Goal: Information Seeking & Learning: Find specific fact

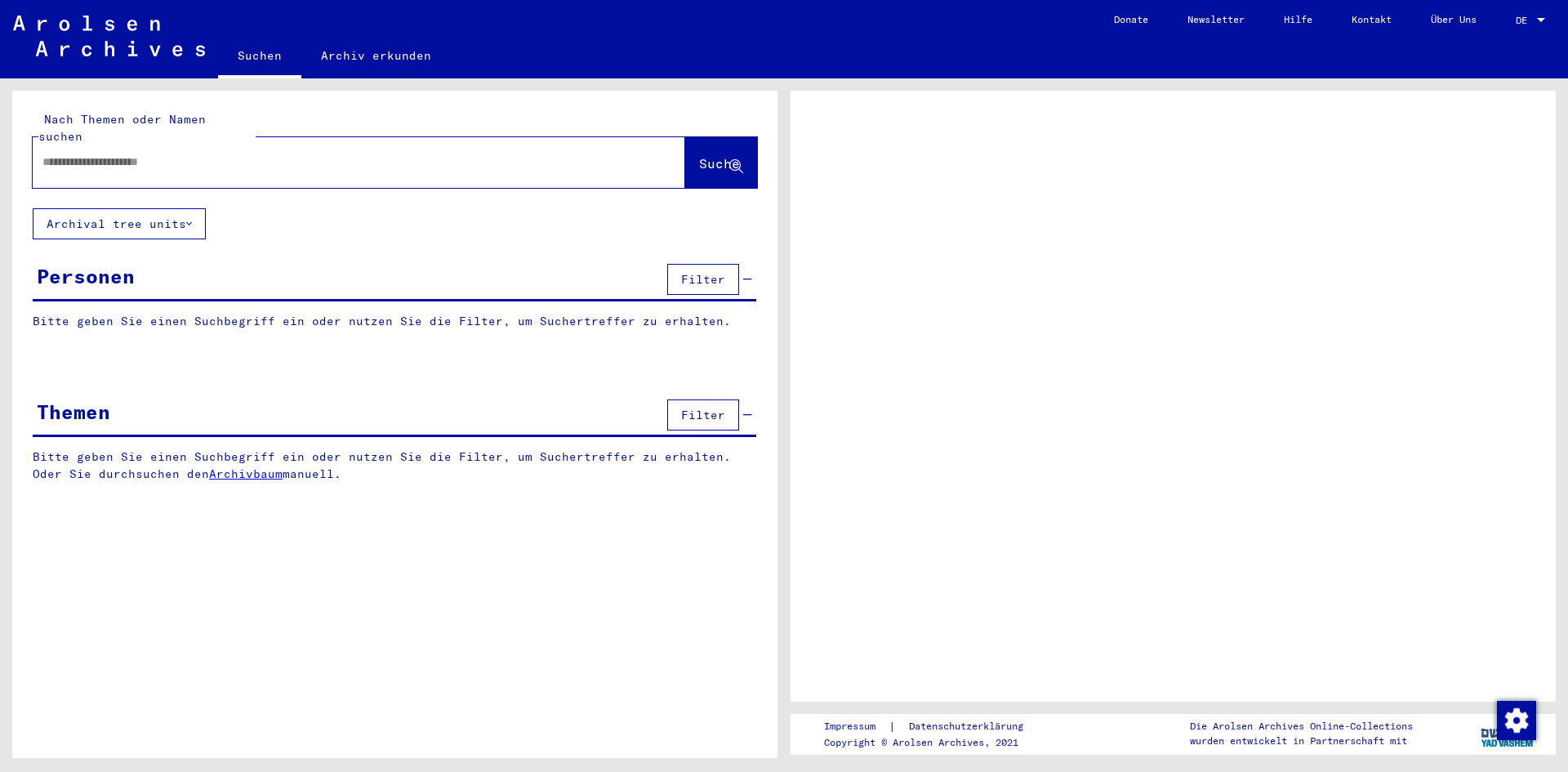
click at [73, 153] on input "text" at bounding box center [345, 161] width 604 height 17
type input "**********"
click at [686, 147] on button "Suche" at bounding box center [721, 162] width 72 height 51
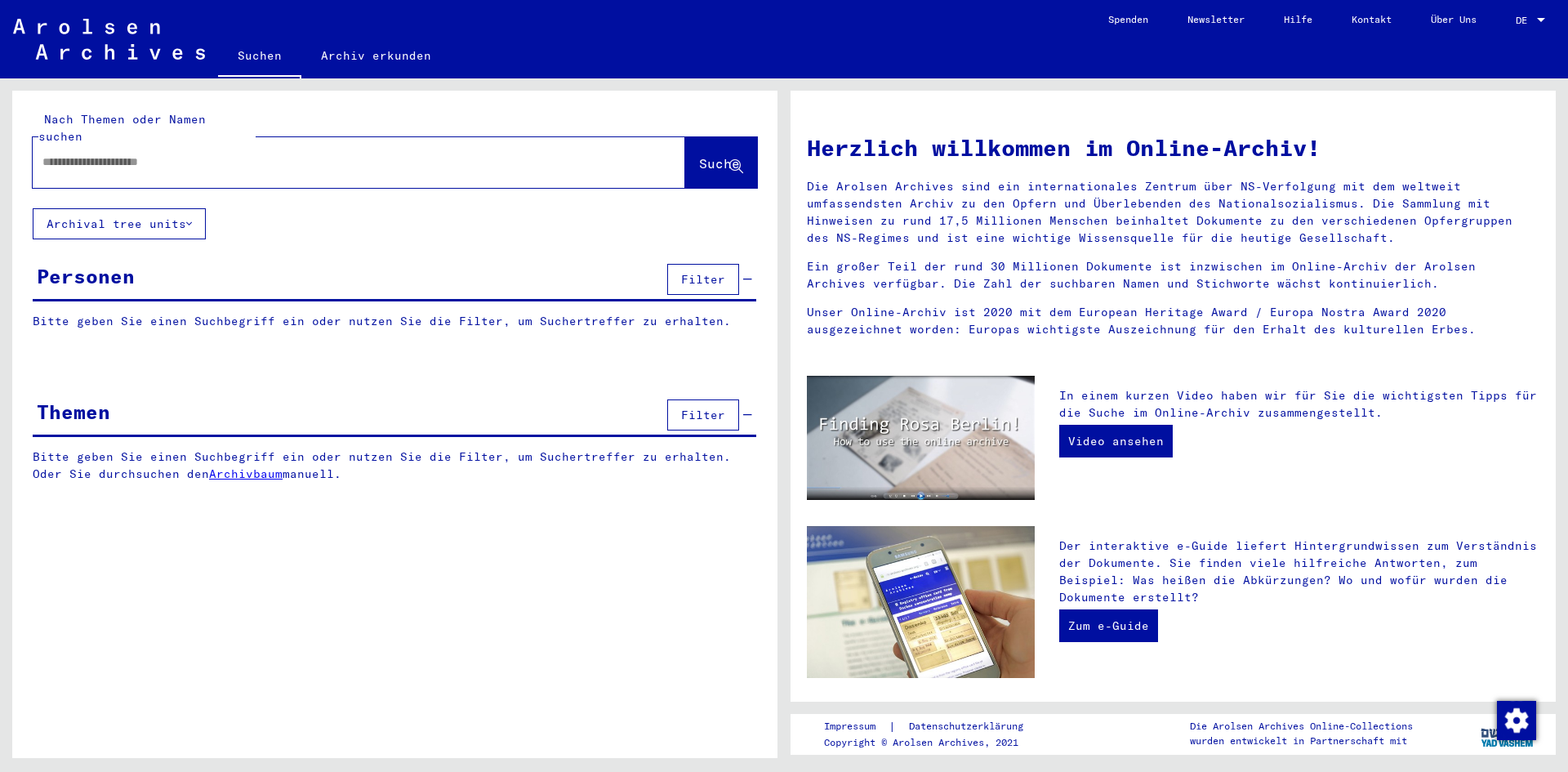
click at [54, 153] on input "text" at bounding box center [339, 161] width 594 height 17
type input "**********"
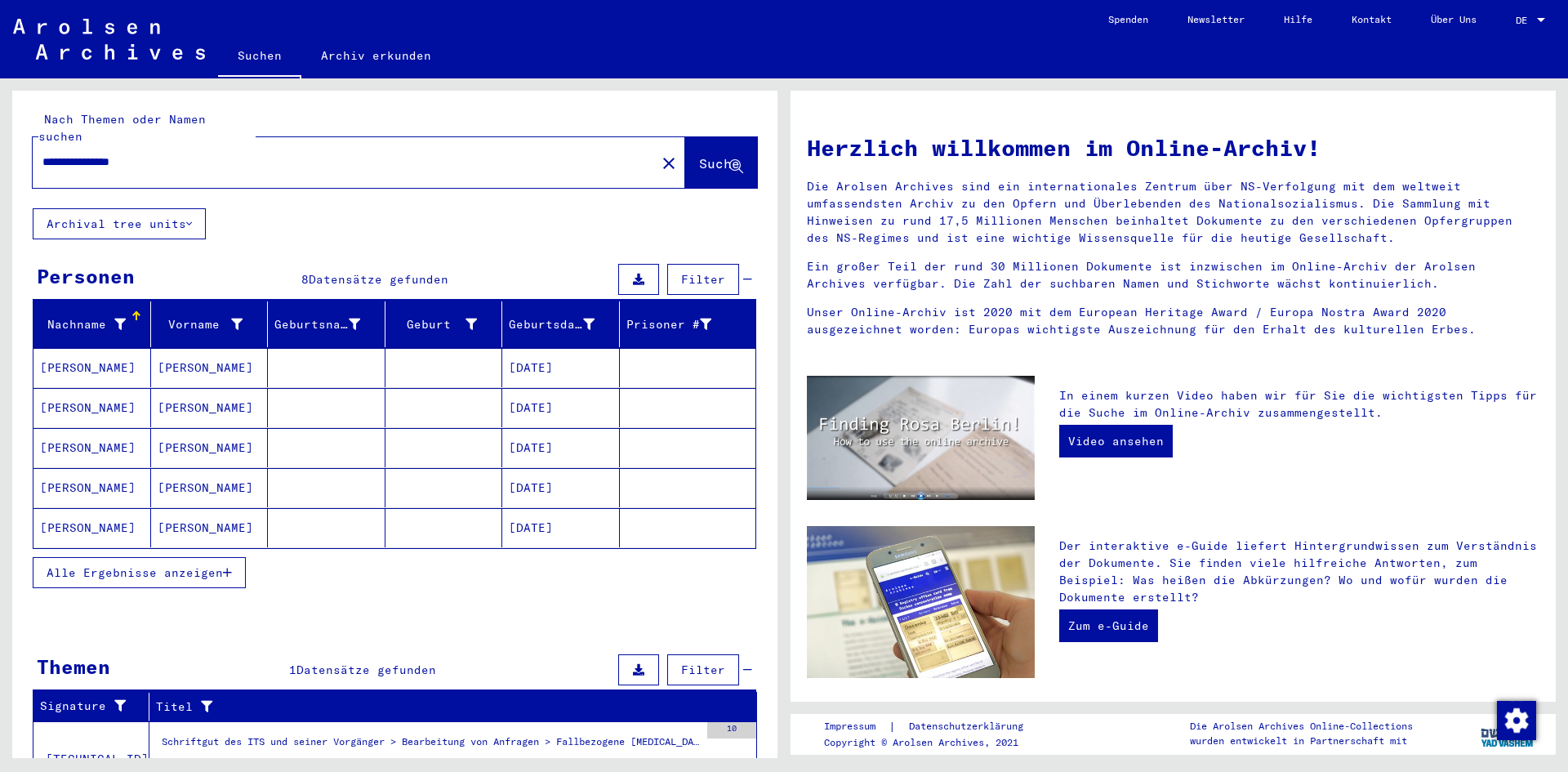
click at [523, 357] on mat-cell "[DATE]" at bounding box center [561, 367] width 118 height 39
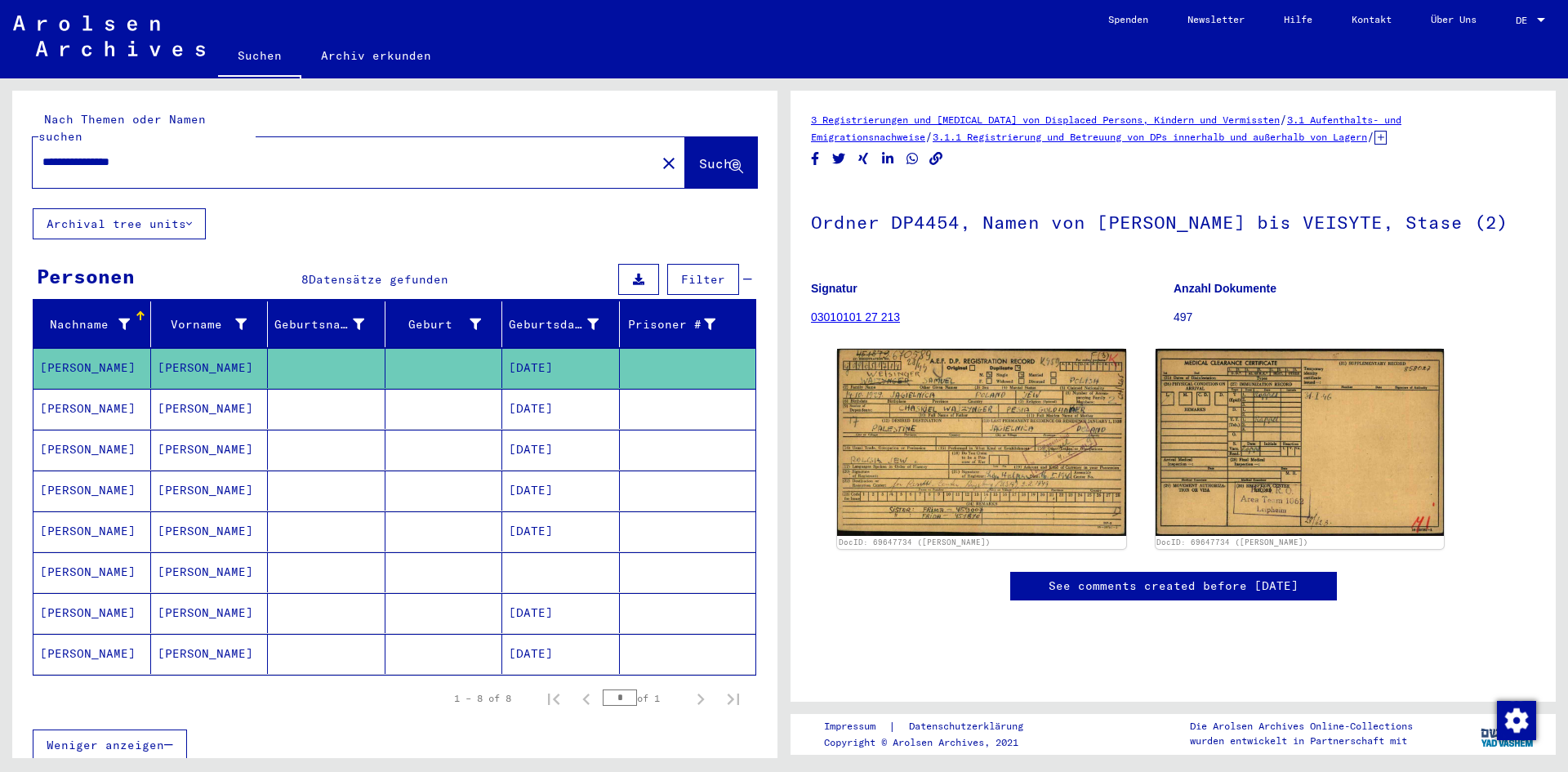
click at [532, 391] on mat-cell "[DATE]" at bounding box center [561, 409] width 118 height 40
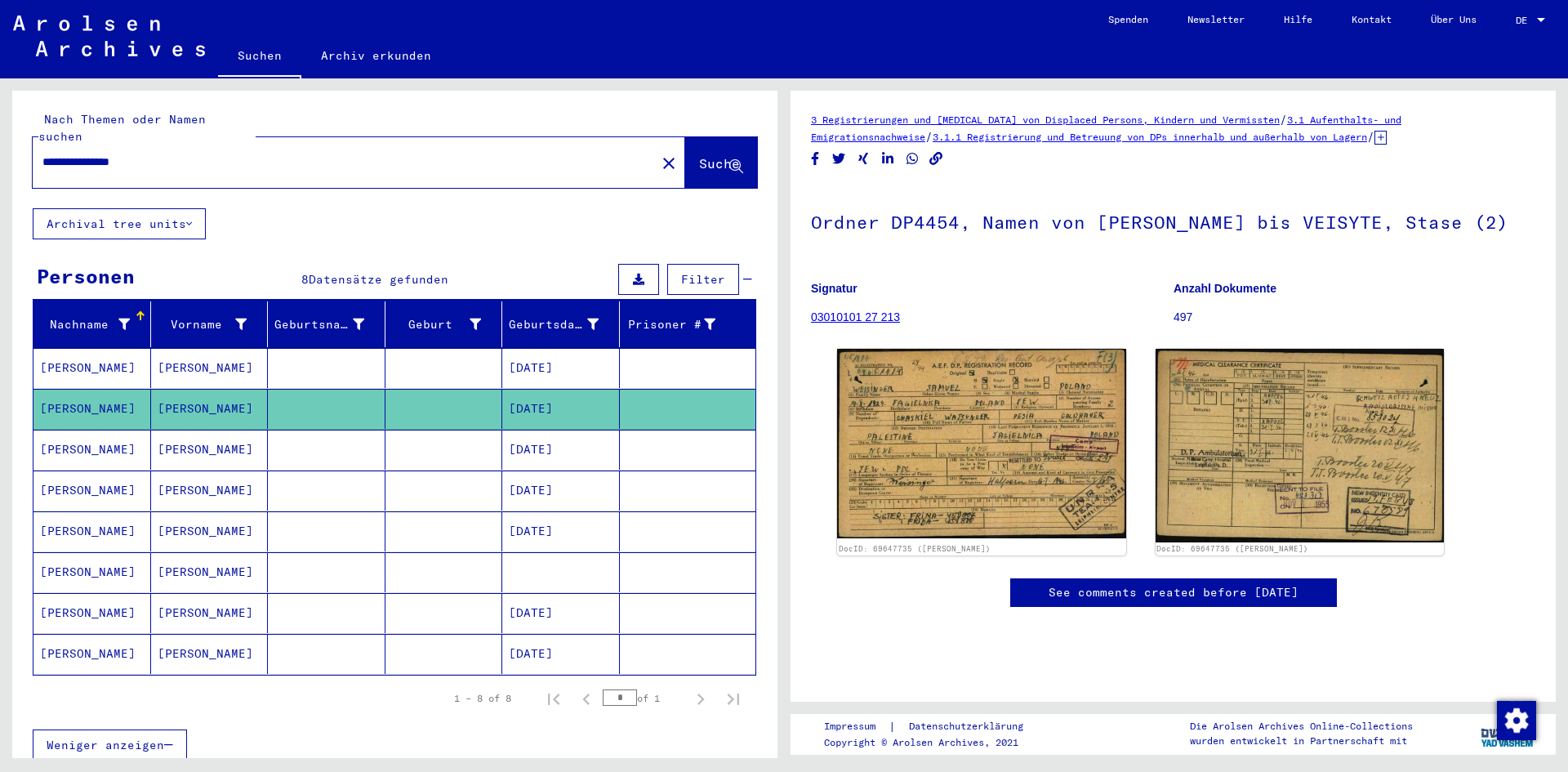
click at [540, 433] on mat-cell "[DATE]" at bounding box center [561, 450] width 118 height 40
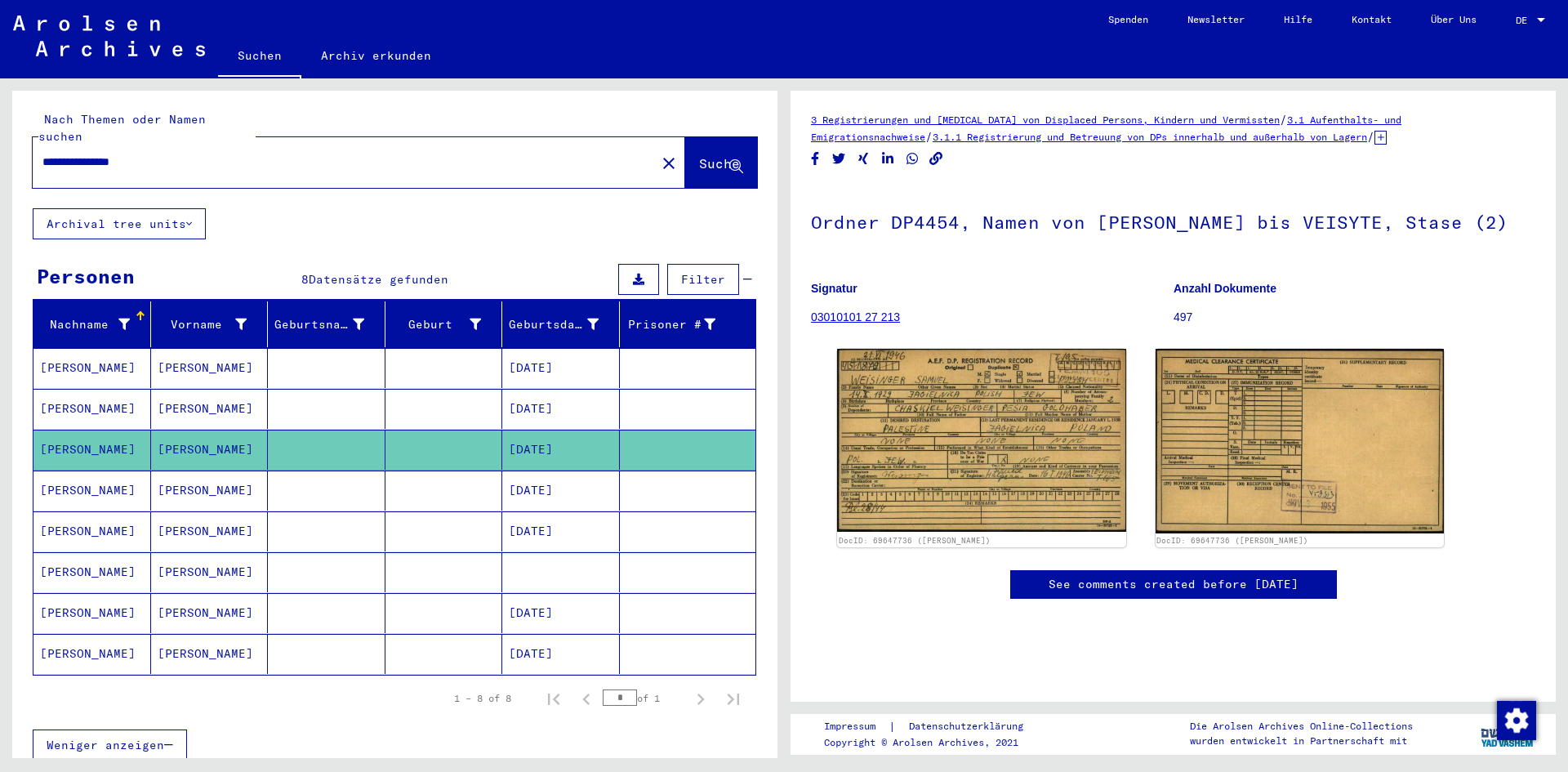
click at [560, 474] on mat-cell "[DATE]" at bounding box center [561, 491] width 118 height 40
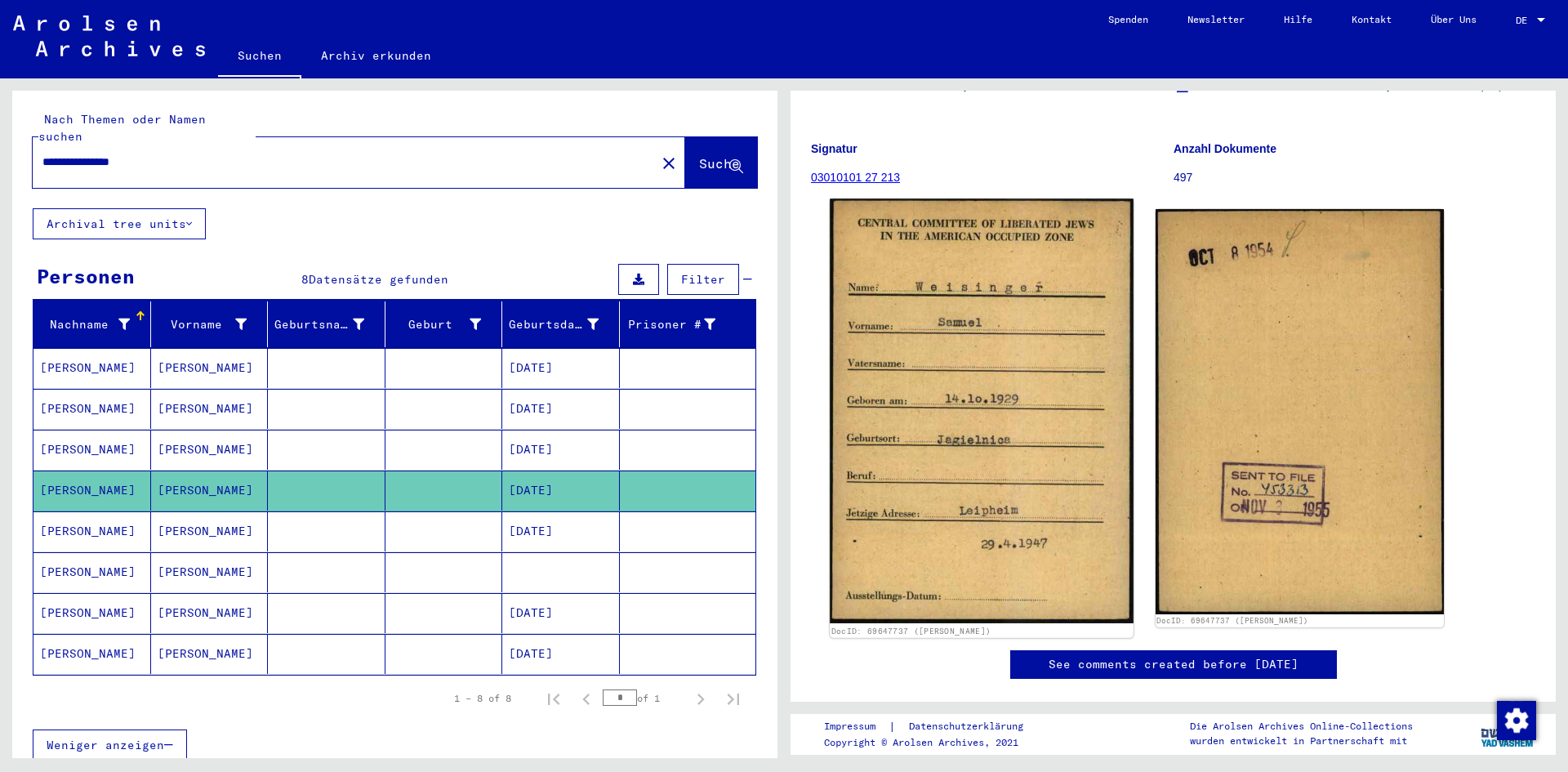
scroll to position [163, 0]
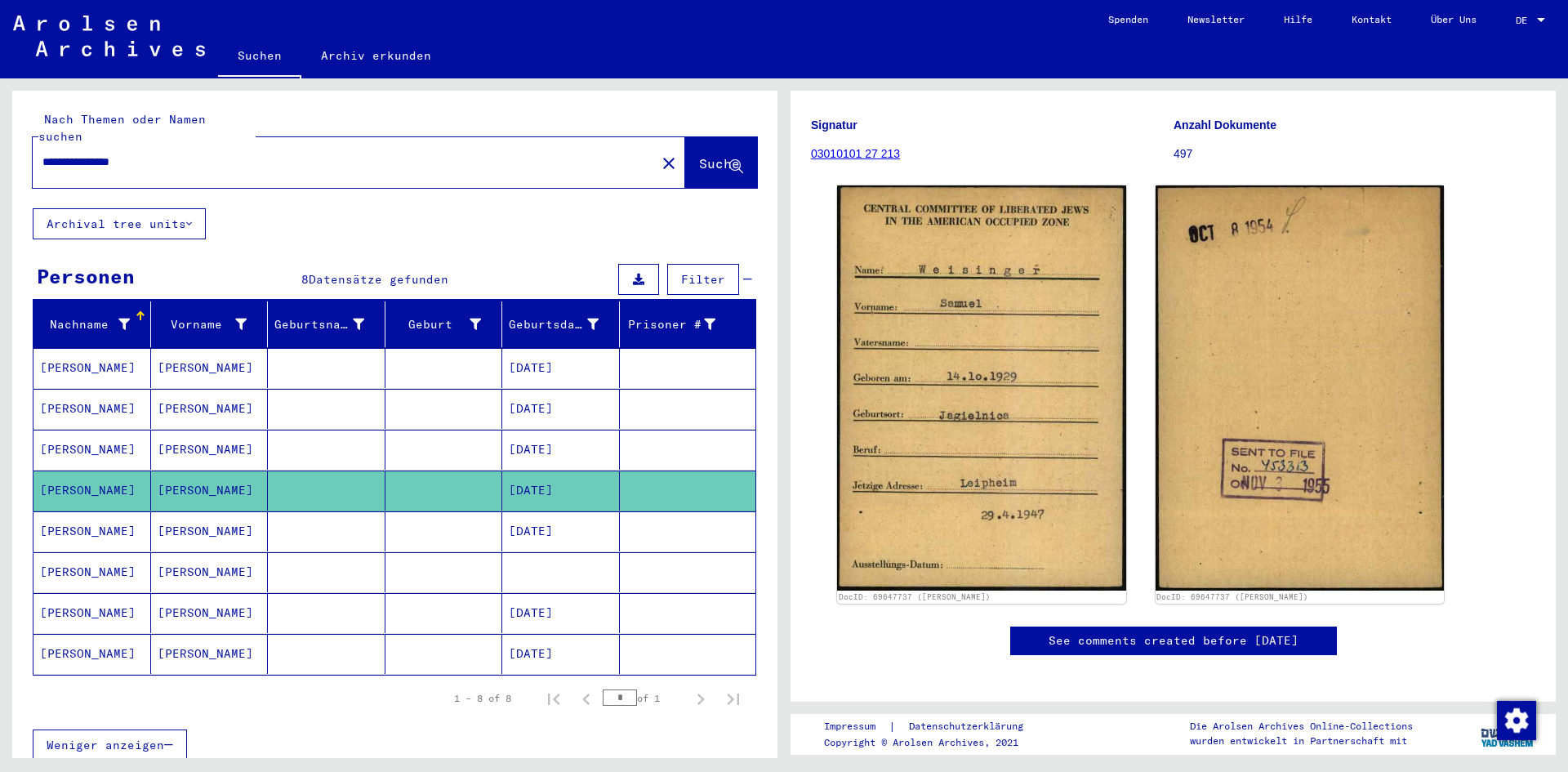
click at [566, 512] on mat-cell "[DATE]" at bounding box center [561, 532] width 118 height 40
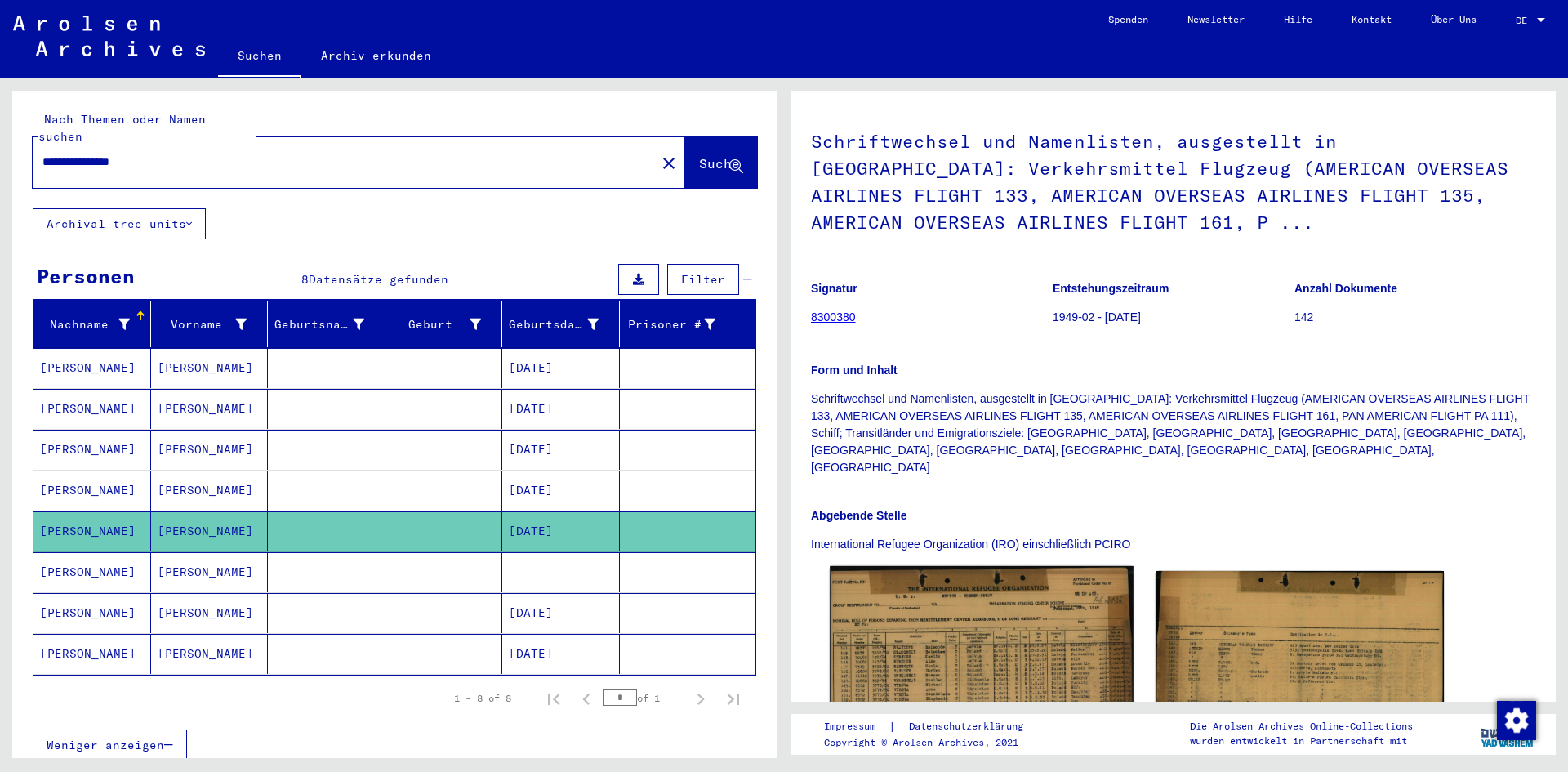
scroll to position [82, 0]
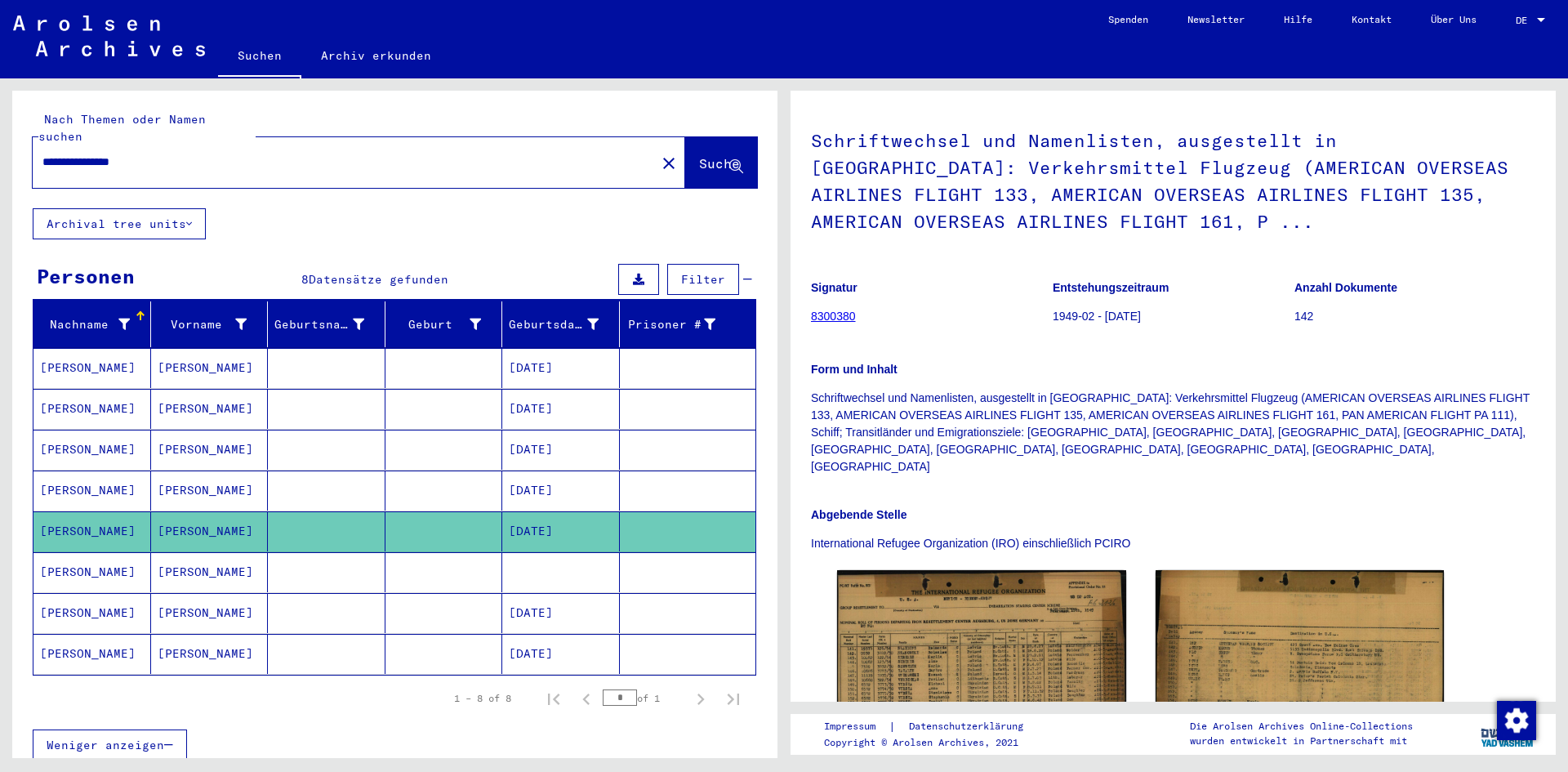
click at [654, 563] on mat-cell at bounding box center [688, 572] width 136 height 40
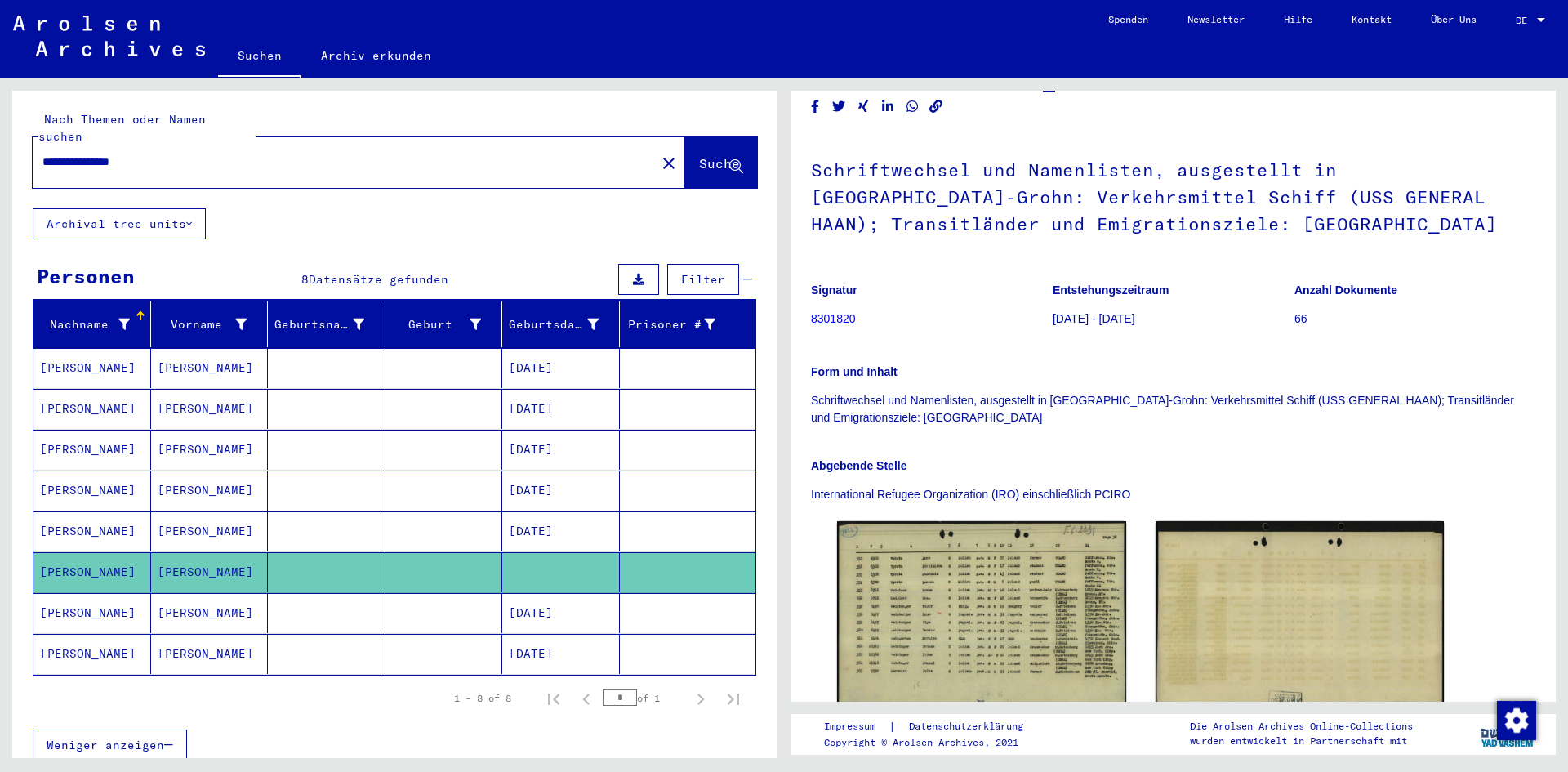
scroll to position [82, 0]
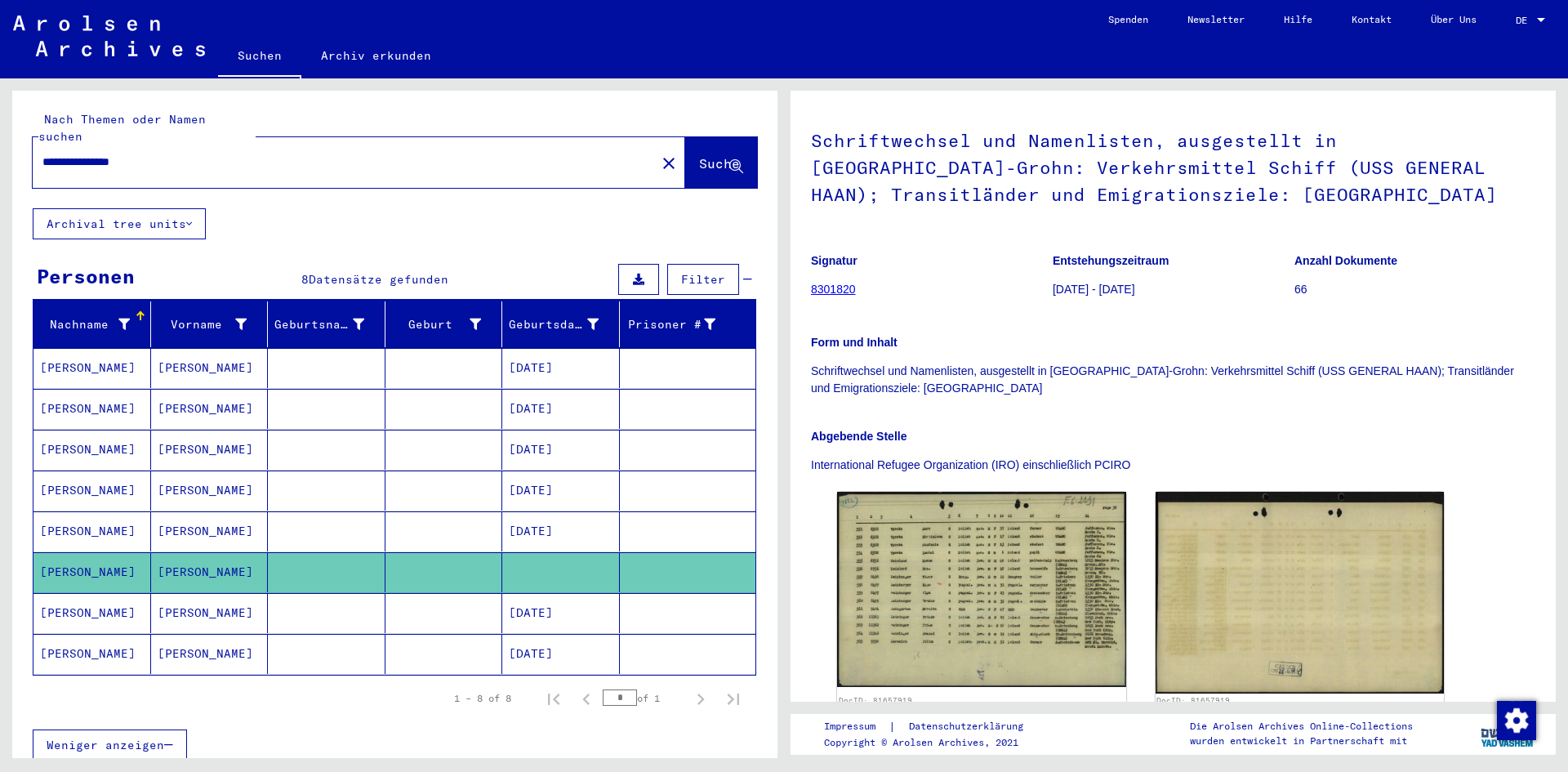
click at [695, 593] on mat-cell at bounding box center [688, 613] width 136 height 40
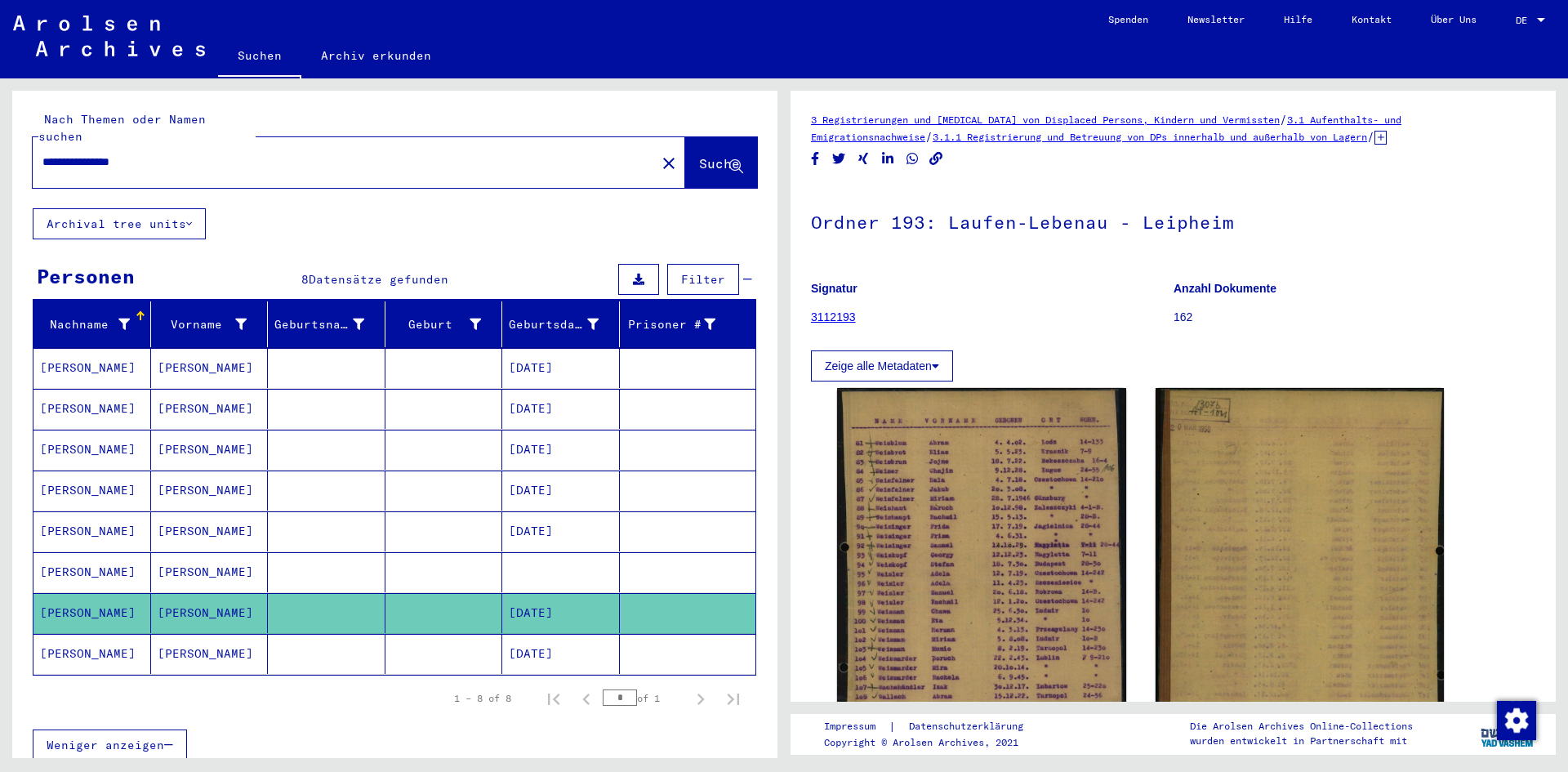
click at [674, 640] on mat-cell at bounding box center [688, 654] width 136 height 40
